Goal: Task Accomplishment & Management: Complete application form

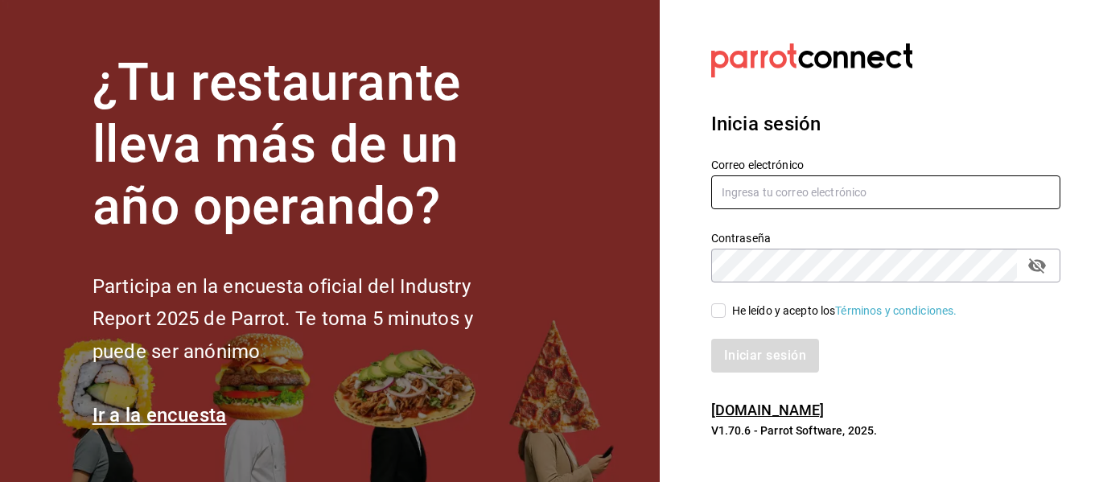
type input "[EMAIL_ADDRESS][DOMAIN_NAME]"
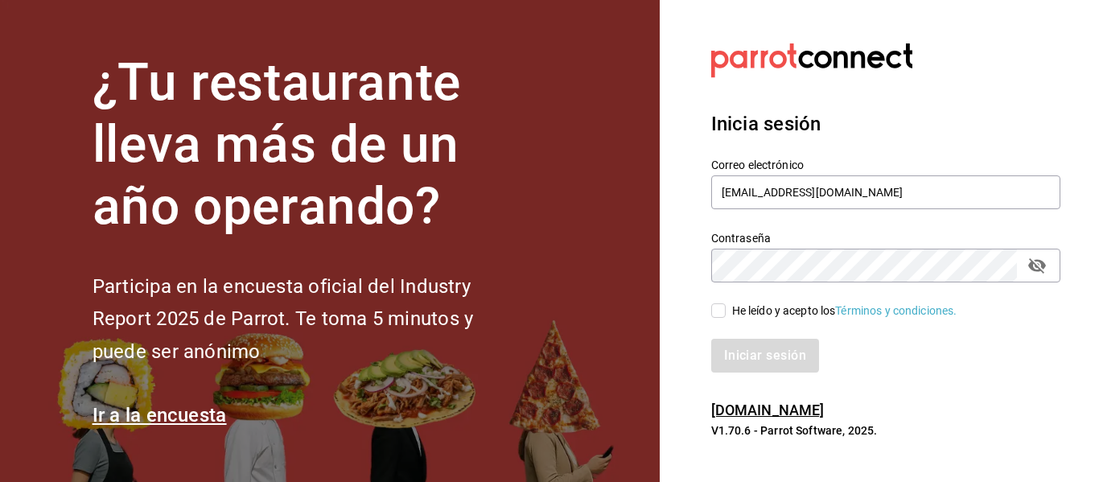
click at [747, 372] on div "Inicia sesión Correo electrónico [EMAIL_ADDRESS][DOMAIN_NAME] Contraseña Contra…" at bounding box center [885, 241] width 349 height 302
click at [766, 360] on div "Iniciar sesión" at bounding box center [885, 356] width 349 height 34
click at [721, 300] on div "He leído y acepto los Términos y condiciones." at bounding box center [876, 300] width 368 height 37
click at [720, 306] on input "He leído y acepto los Términos y condiciones." at bounding box center [718, 310] width 14 height 14
checkbox input "true"
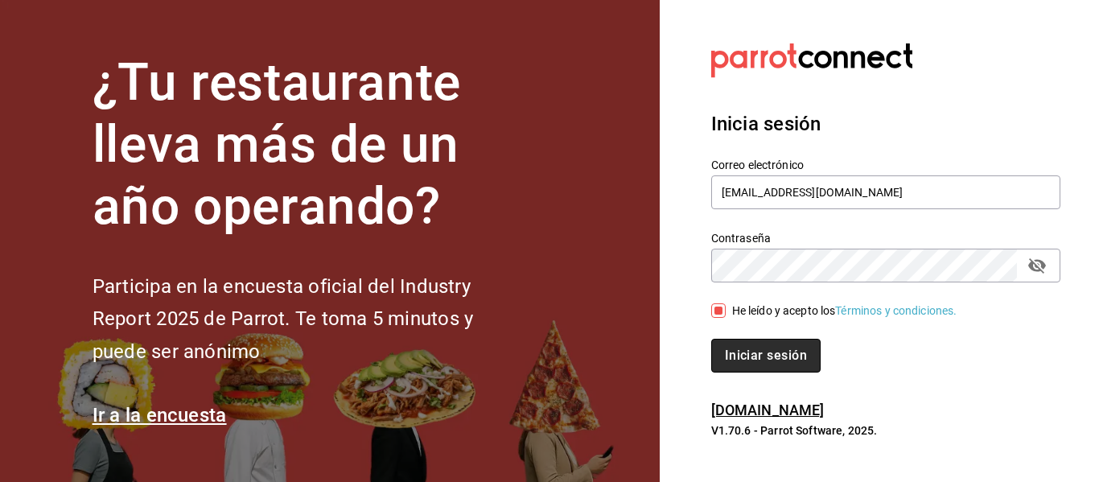
click at [738, 360] on button "Iniciar sesión" at bounding box center [765, 356] width 109 height 34
